Goal: Find specific page/section: Find specific page/section

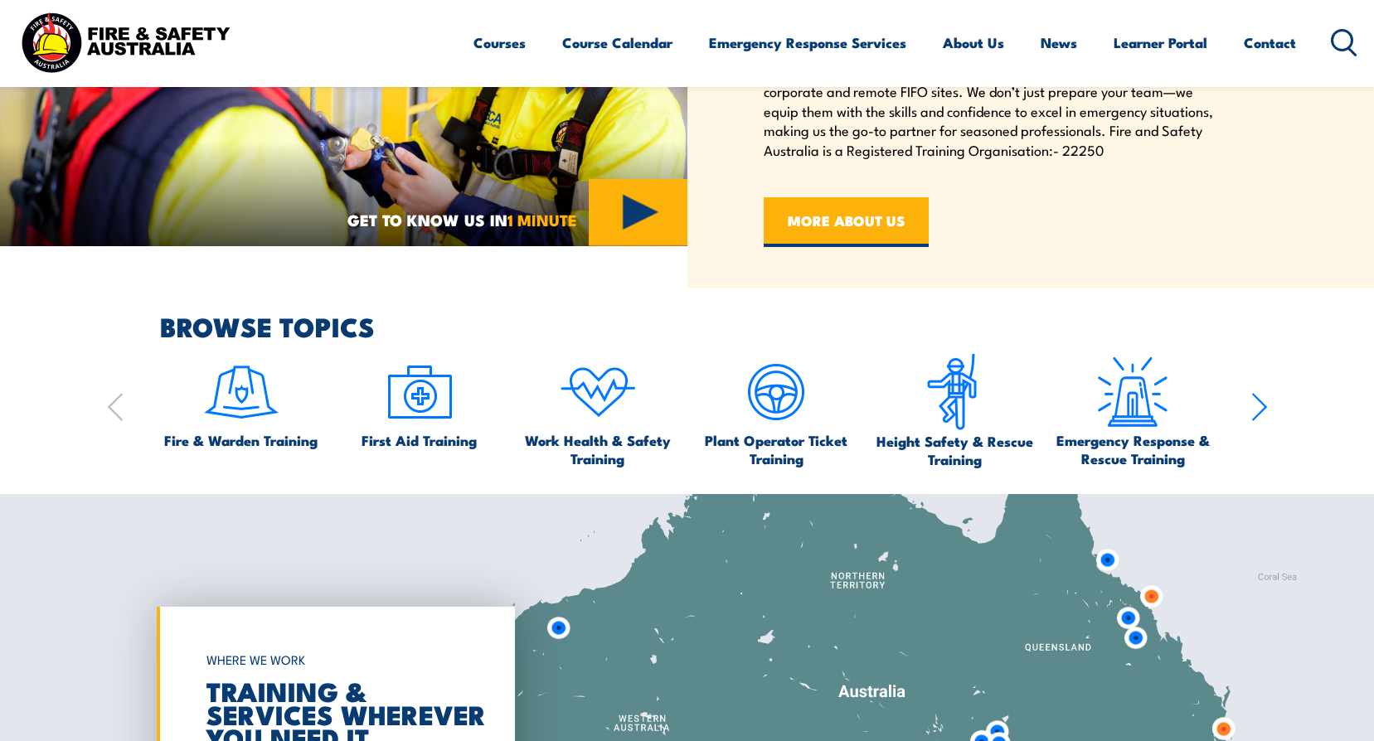
scroll to position [912, 0]
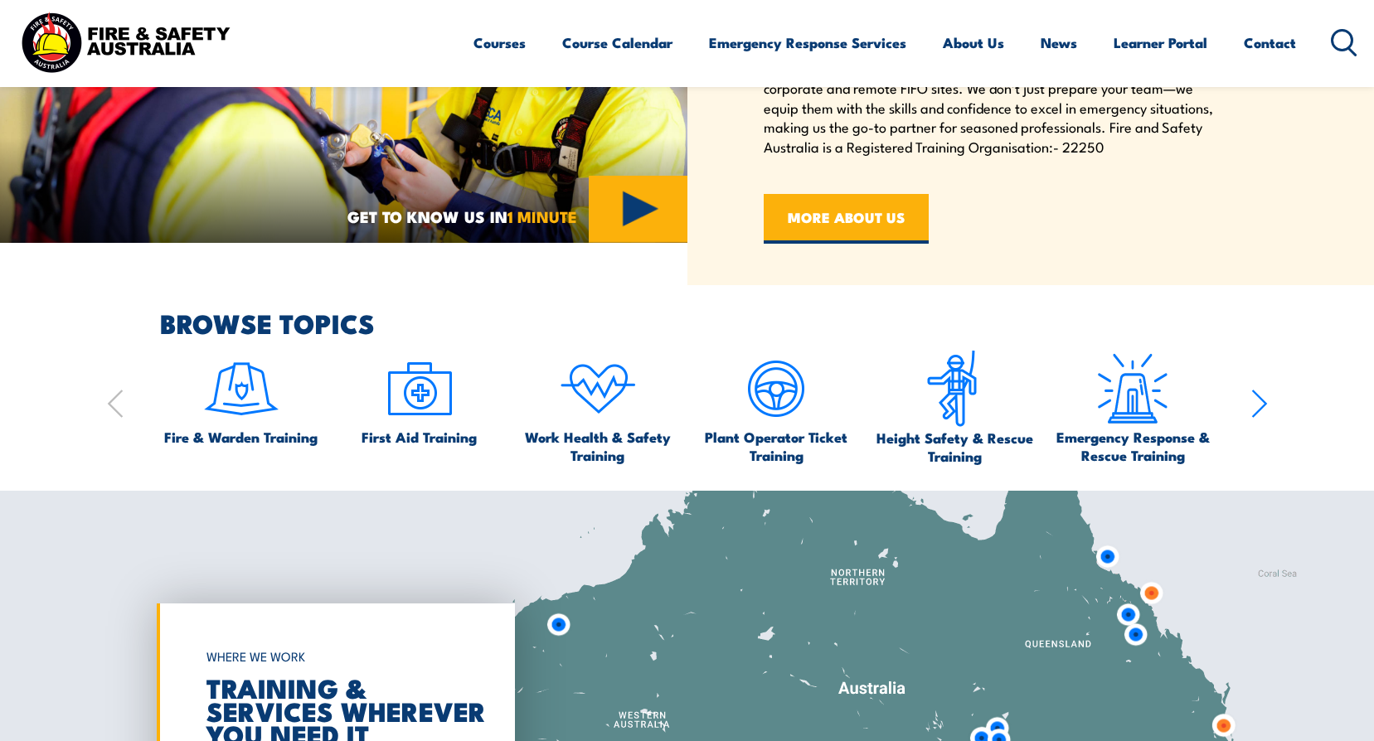
click at [1261, 408] on icon "button" at bounding box center [1258, 403] width 13 height 27
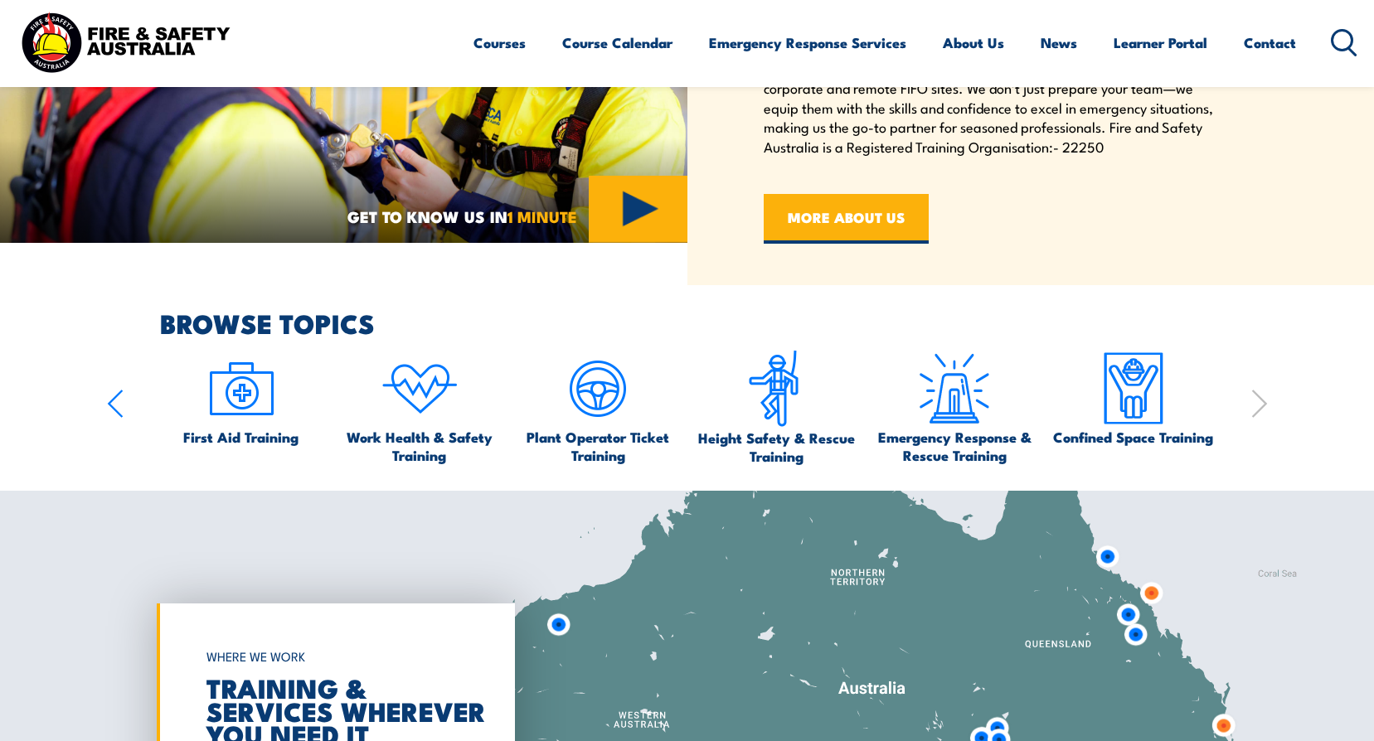
click at [1261, 408] on icon "button" at bounding box center [1258, 403] width 13 height 27
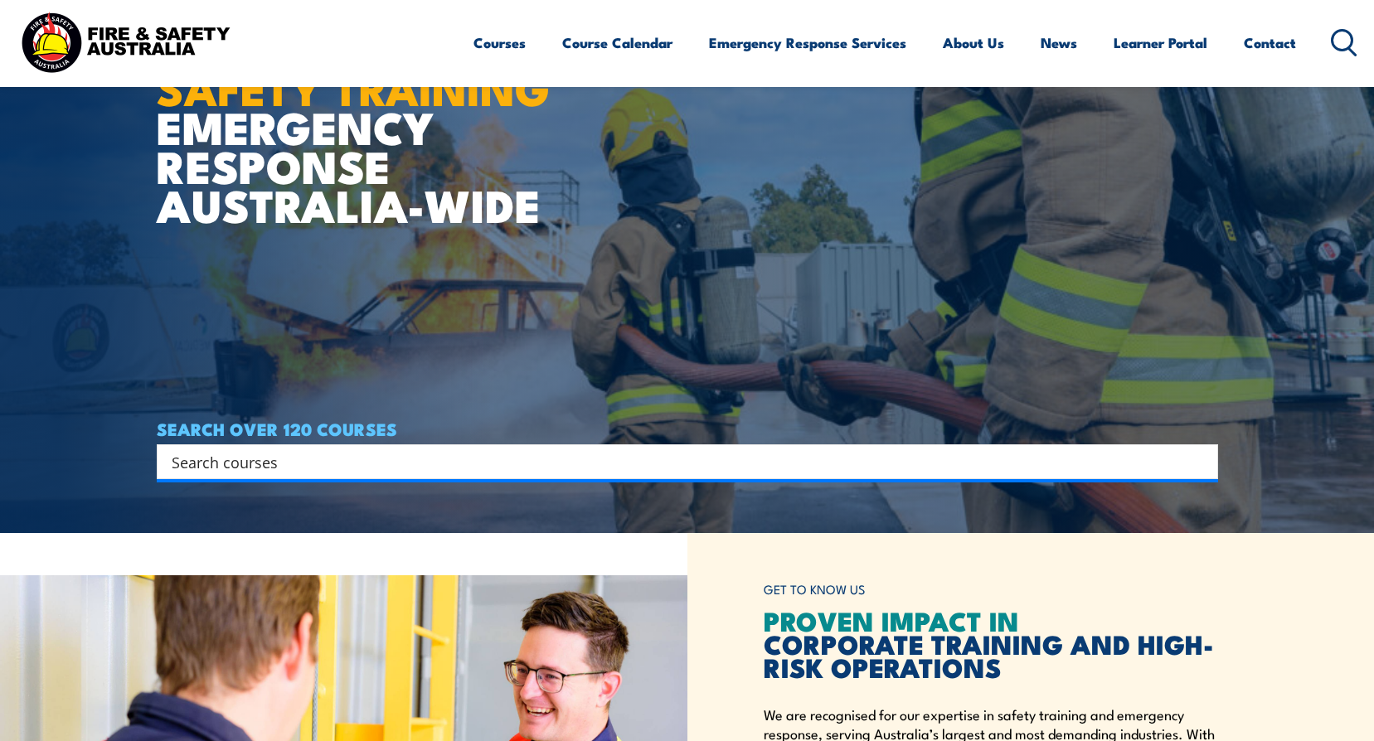
scroll to position [0, 0]
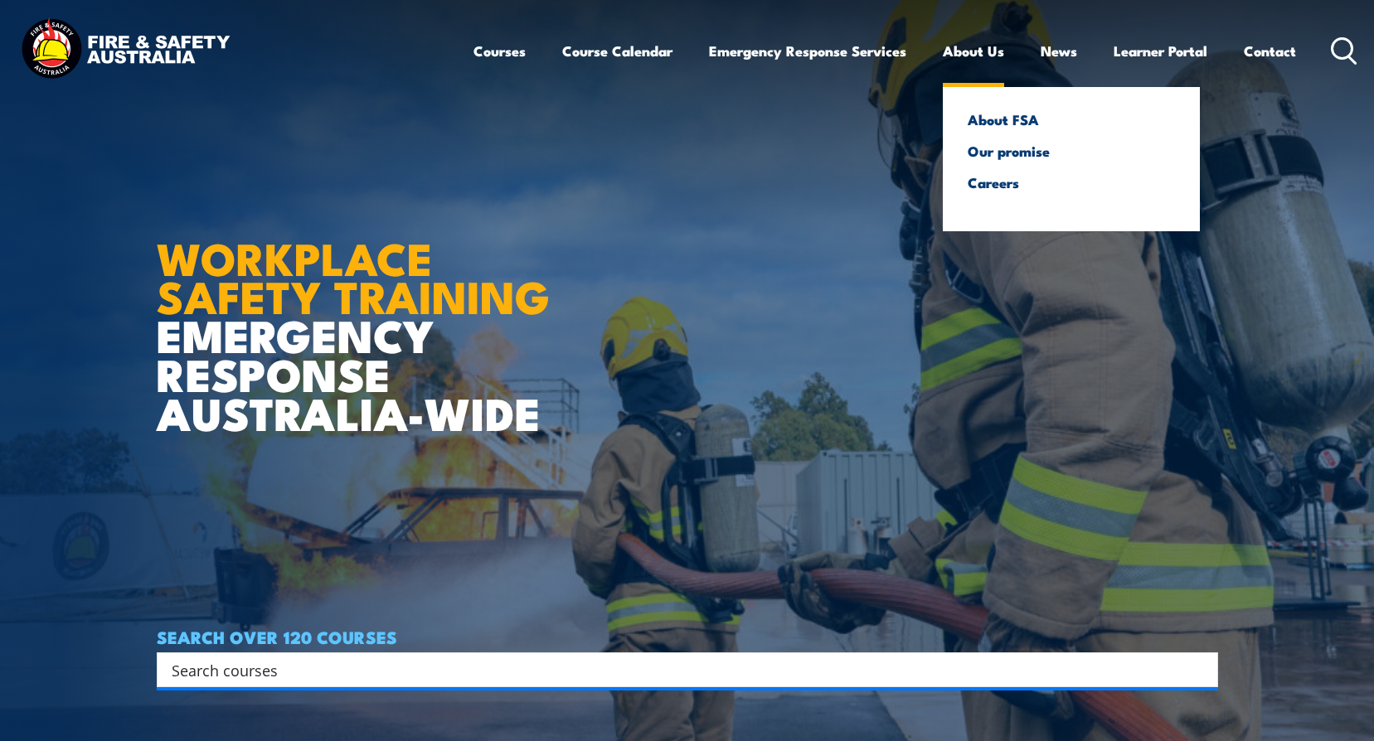
click at [959, 56] on link "About Us" at bounding box center [973, 51] width 61 height 44
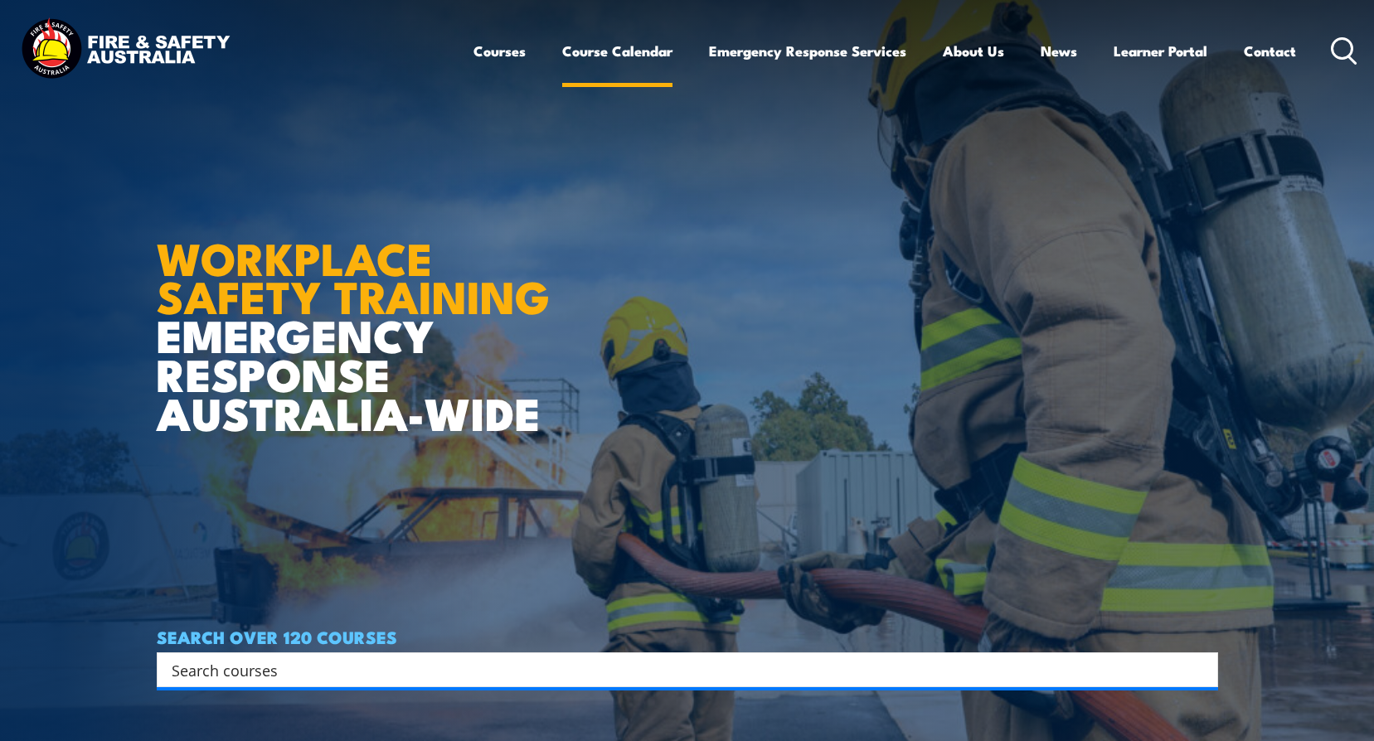
click at [618, 54] on link "Course Calendar" at bounding box center [617, 51] width 110 height 44
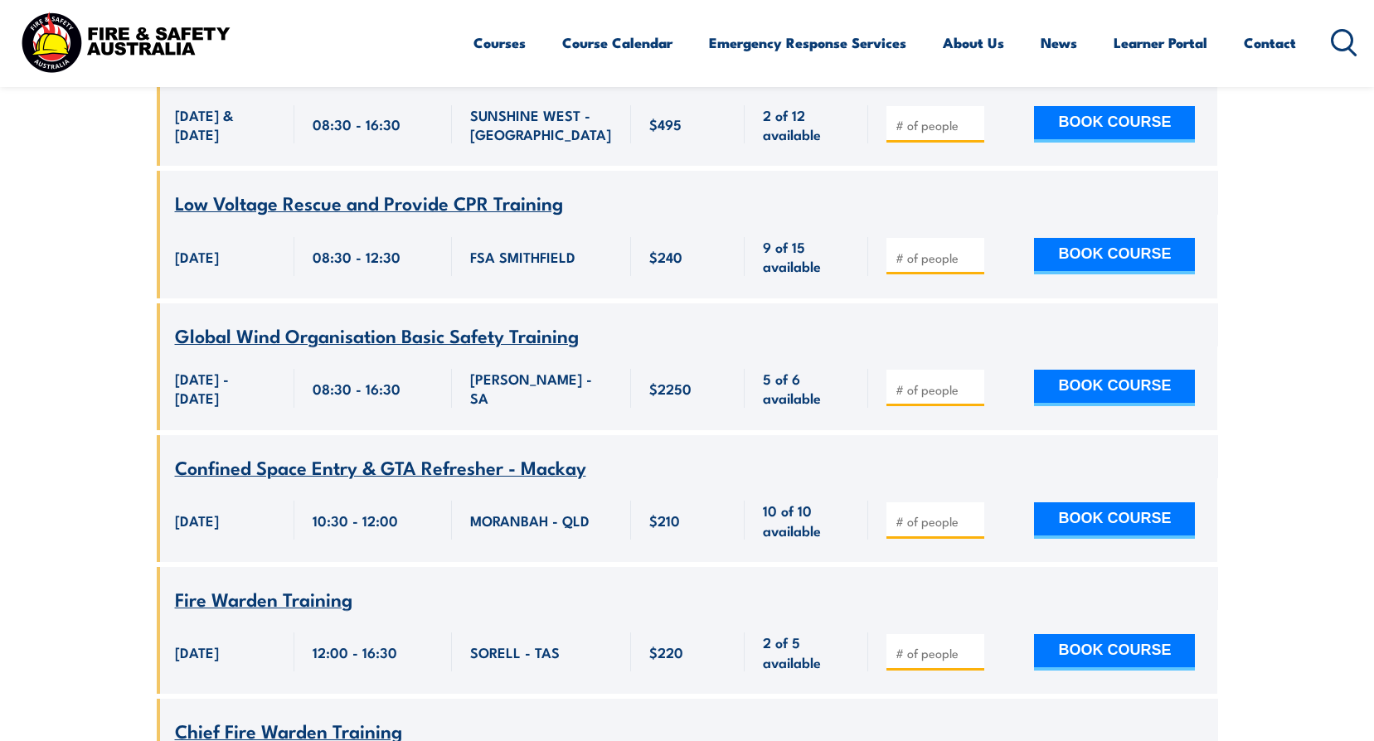
scroll to position [13015, 0]
